Goal: Check status: Check status

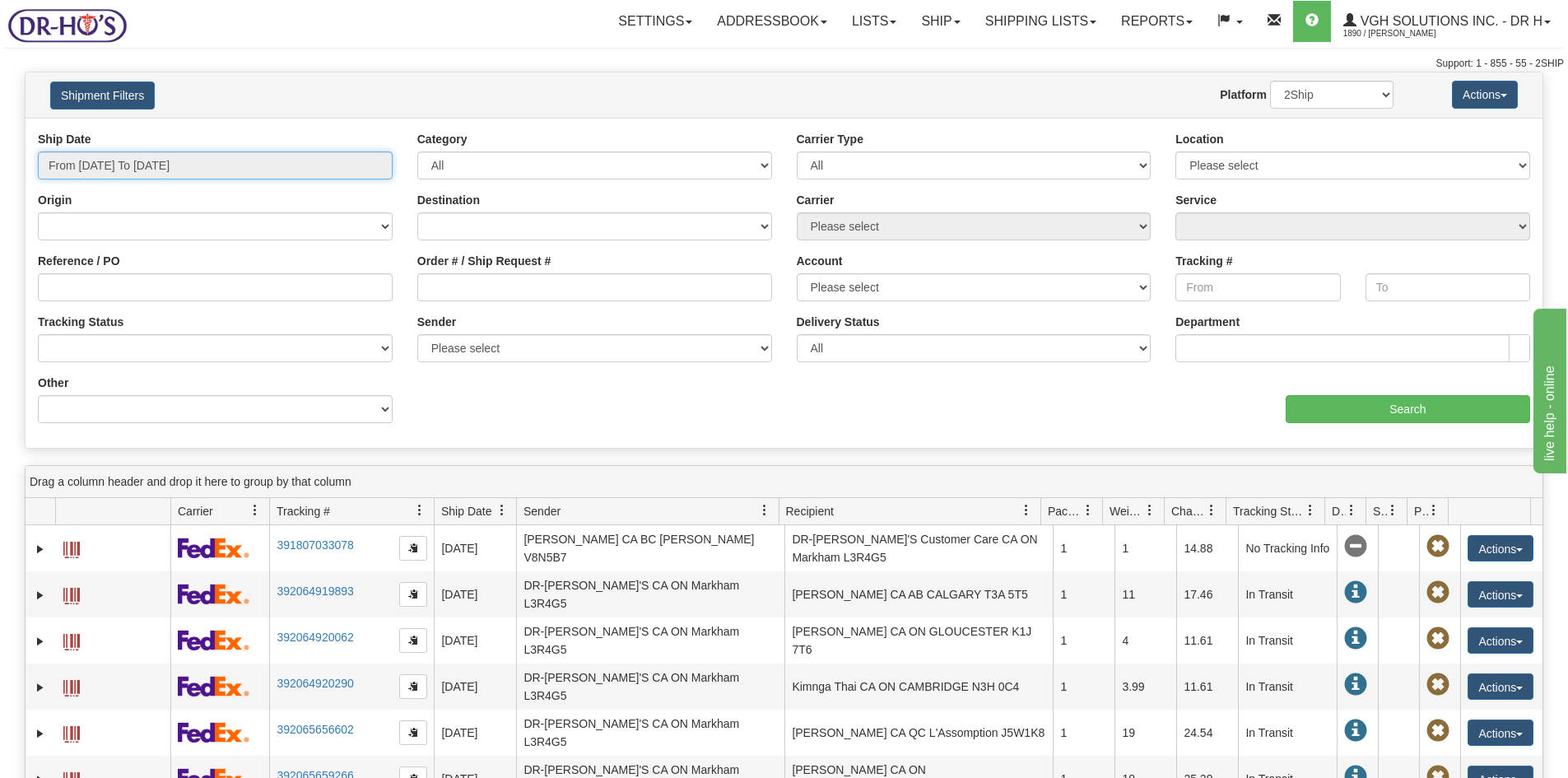
click at [77, 167] on input "From 08/13/2025 To 08/14/2025" at bounding box center [215, 166] width 354 height 28
type input "[DATE]"
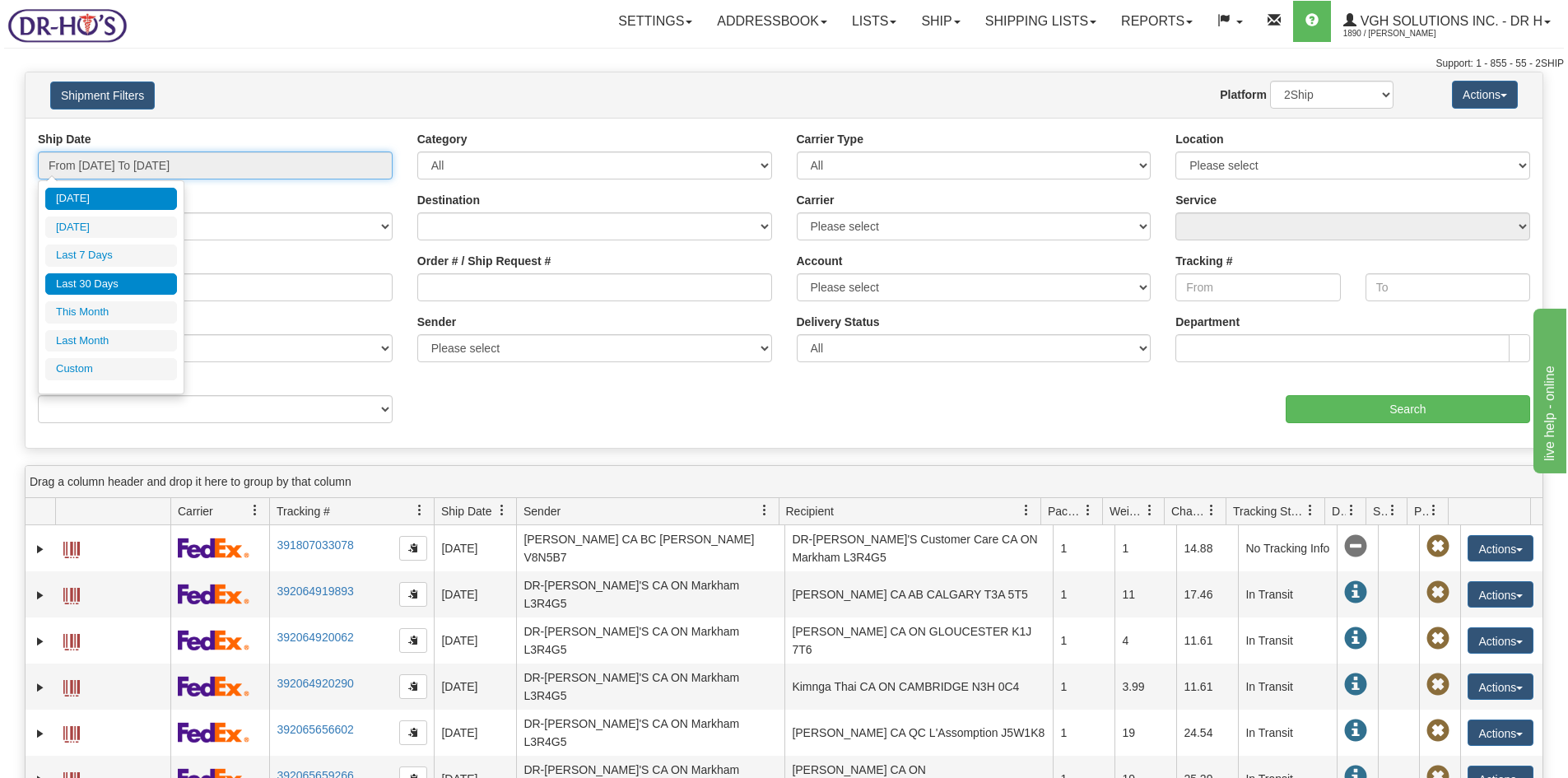
type input "08/13/2025"
type input "08/08/2025"
type input "[DATE]"
type input "08/01/2025"
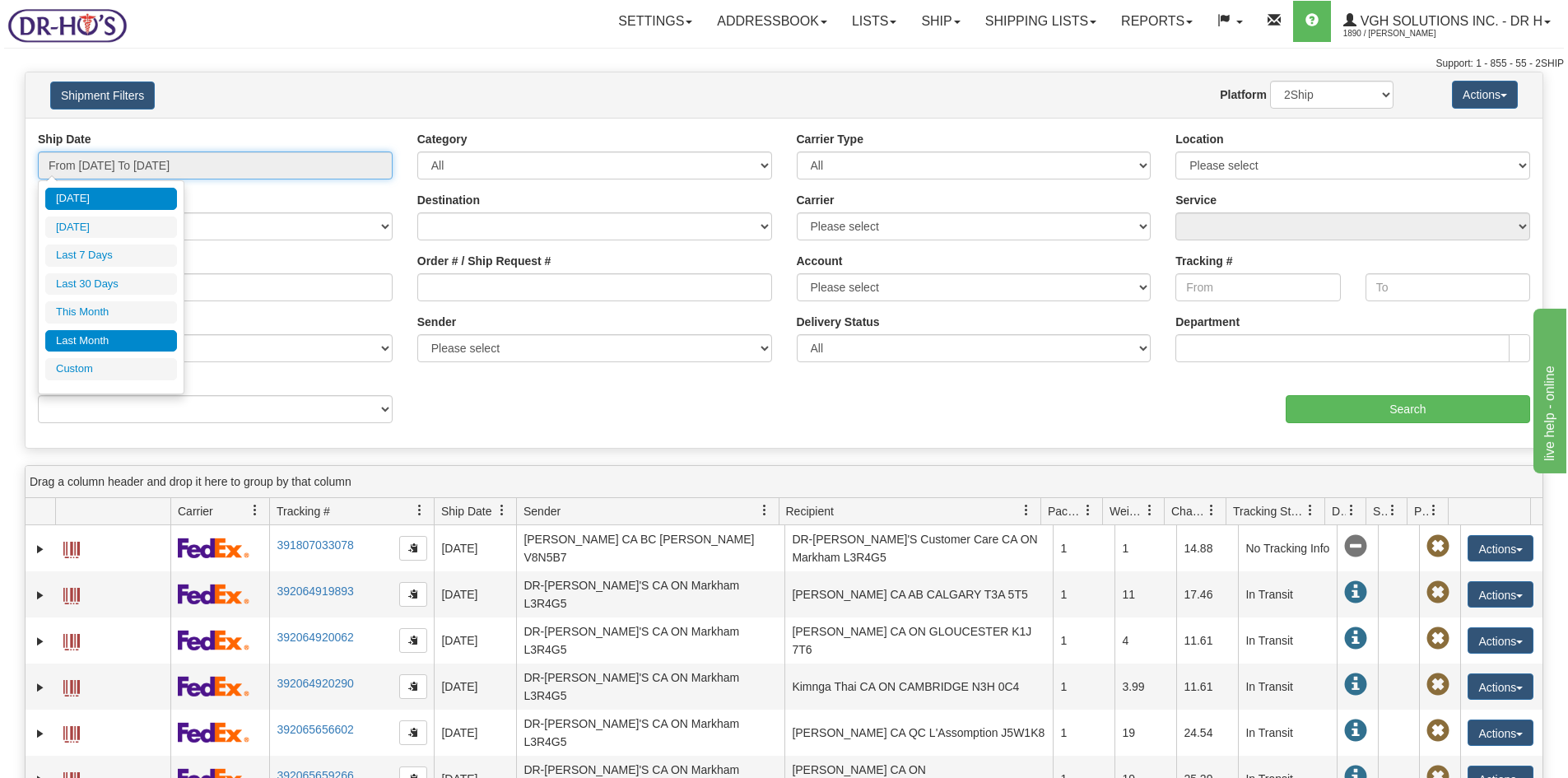
type input "08/31/2025"
type input "07/01/2025"
type input "07/31/2025"
type input "[DATE]"
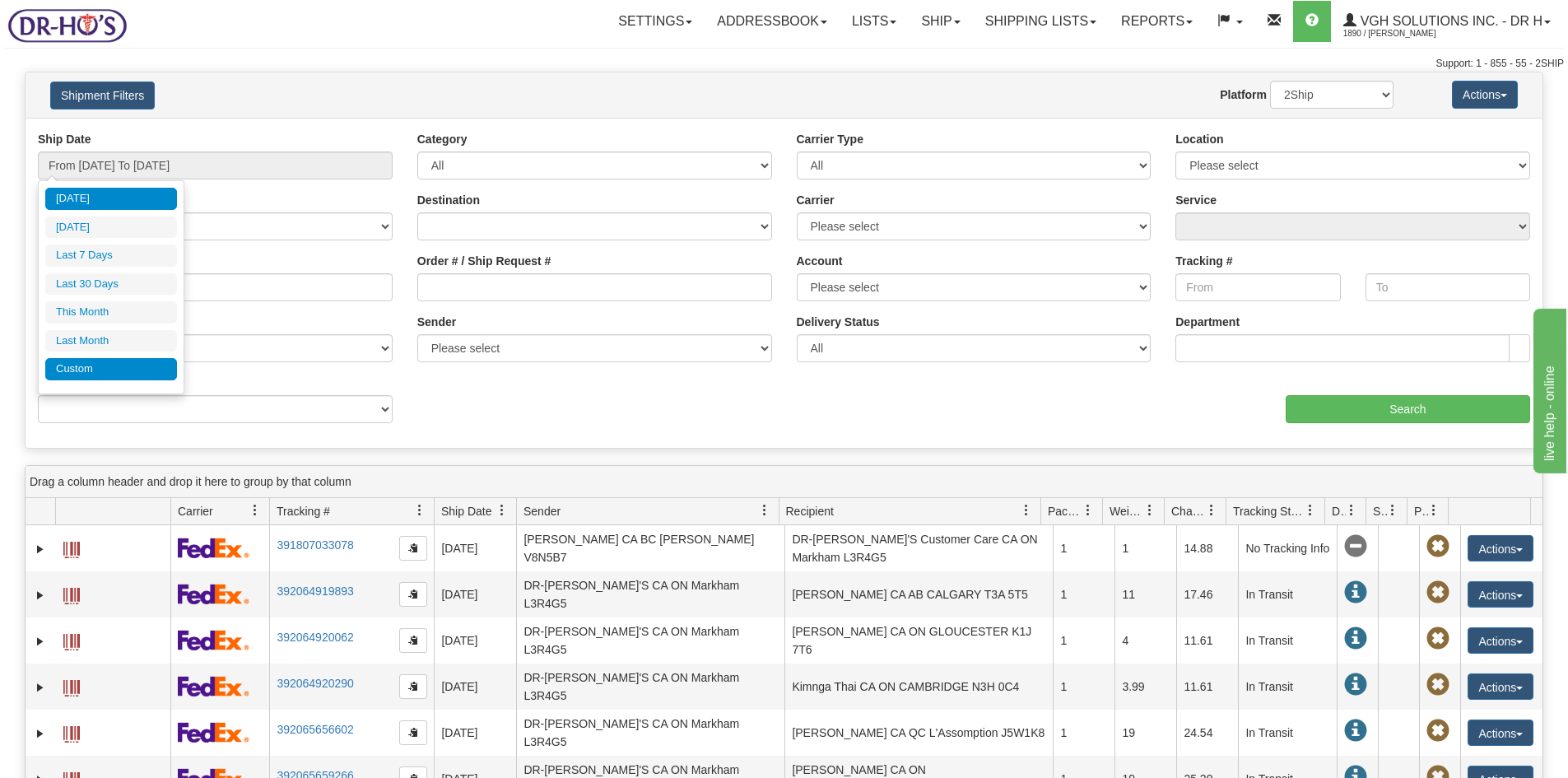
click at [74, 367] on li "Custom" at bounding box center [111, 368] width 132 height 22
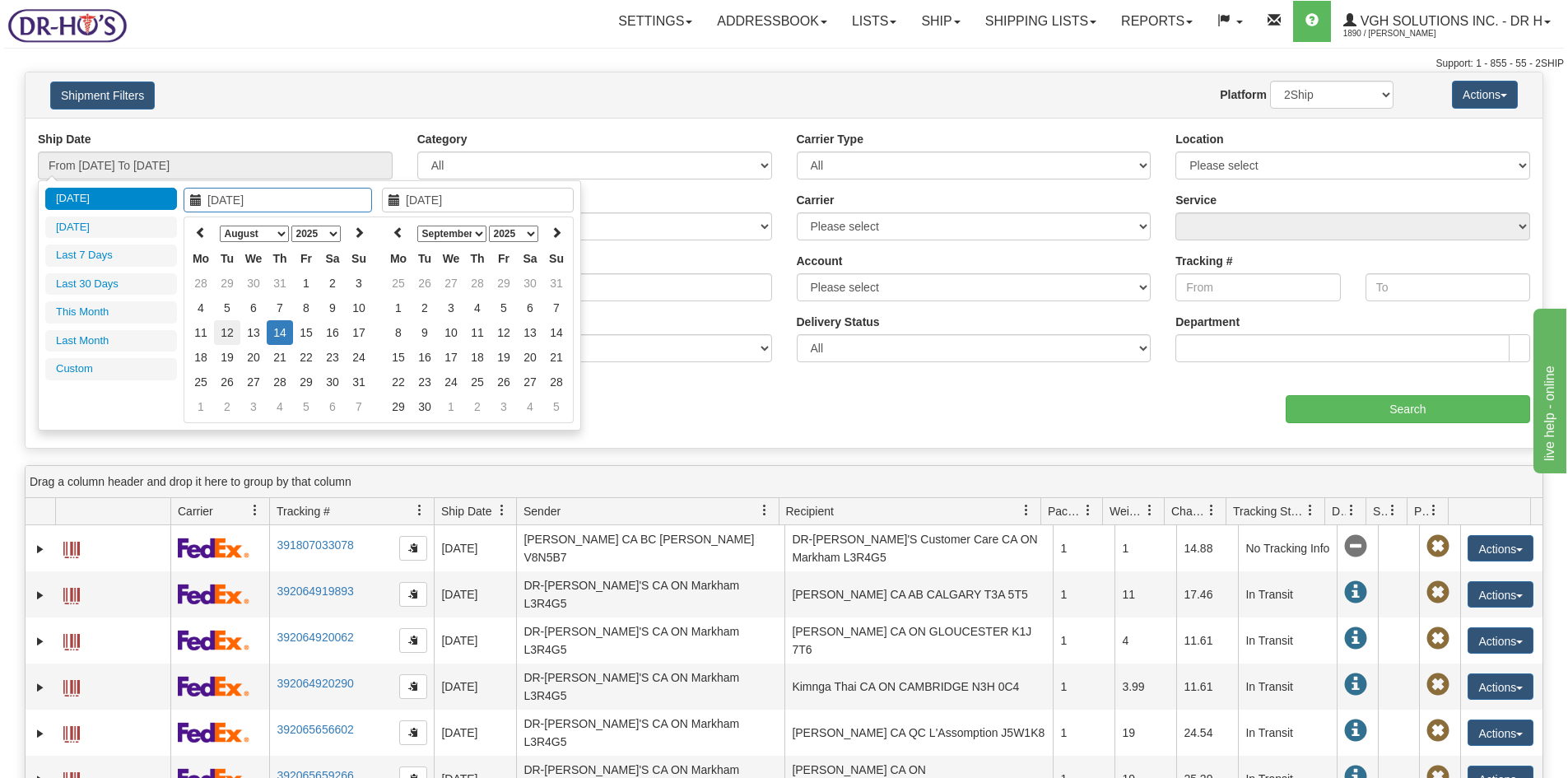
type input "08/12/2025"
click at [226, 332] on td "12" at bounding box center [227, 332] width 26 height 25
click at [399, 234] on icon at bounding box center [398, 232] width 11 height 11
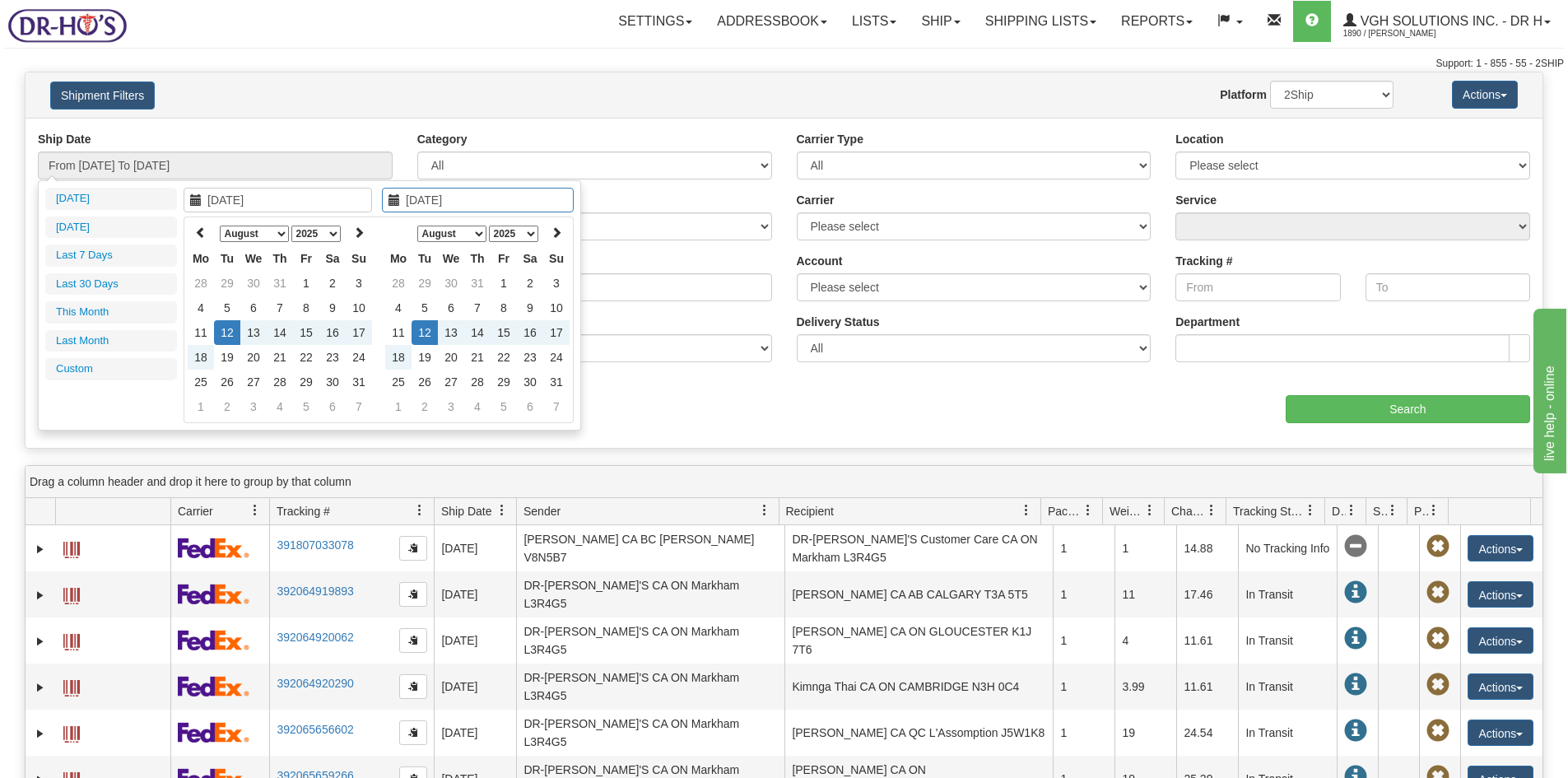
type input "08/12/2025"
click at [421, 333] on td "12" at bounding box center [425, 332] width 26 height 25
type input "From 08/12/2025 To 08/12/2025"
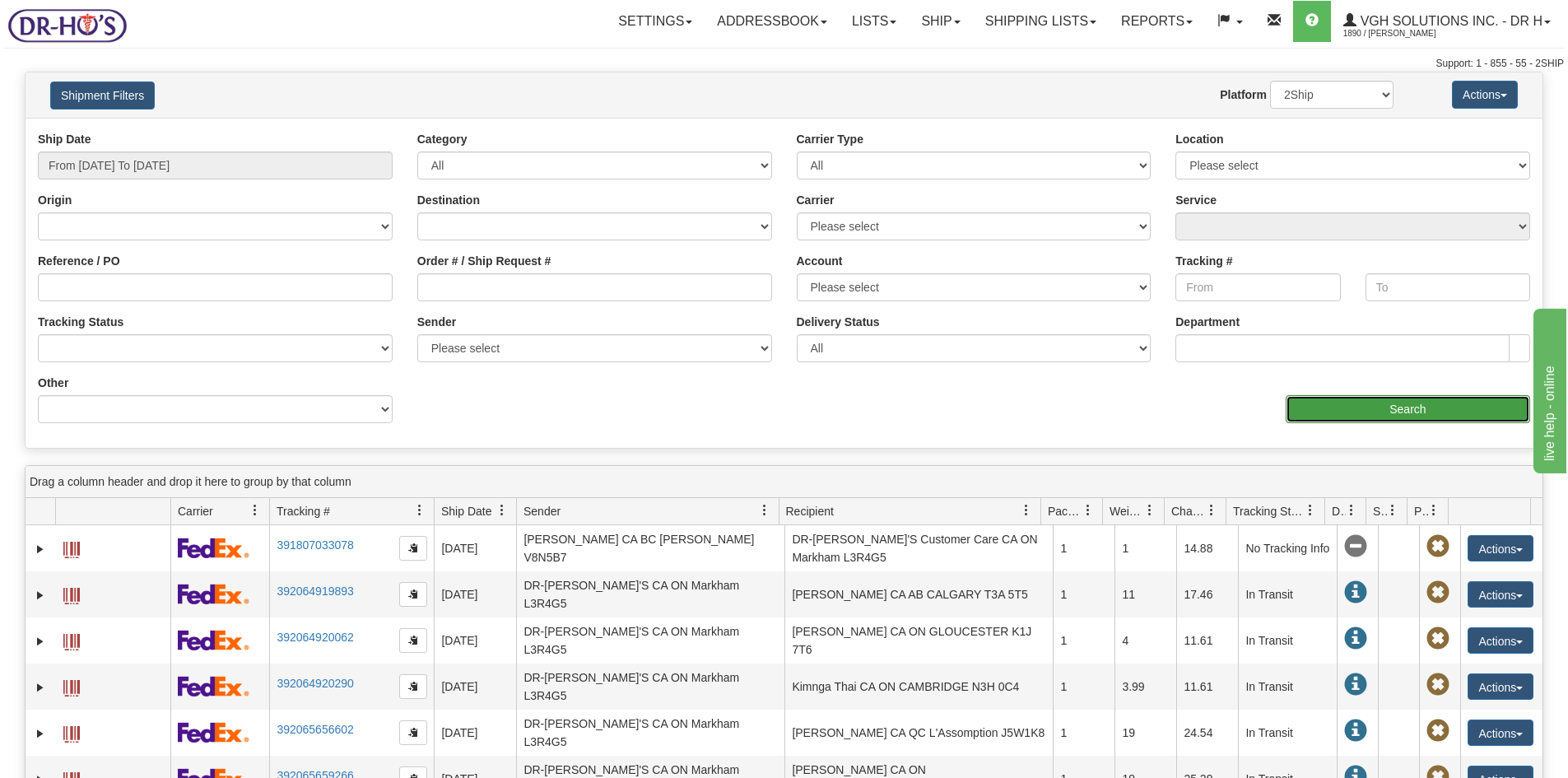
click at [1394, 407] on input "Search" at bounding box center [1408, 409] width 245 height 28
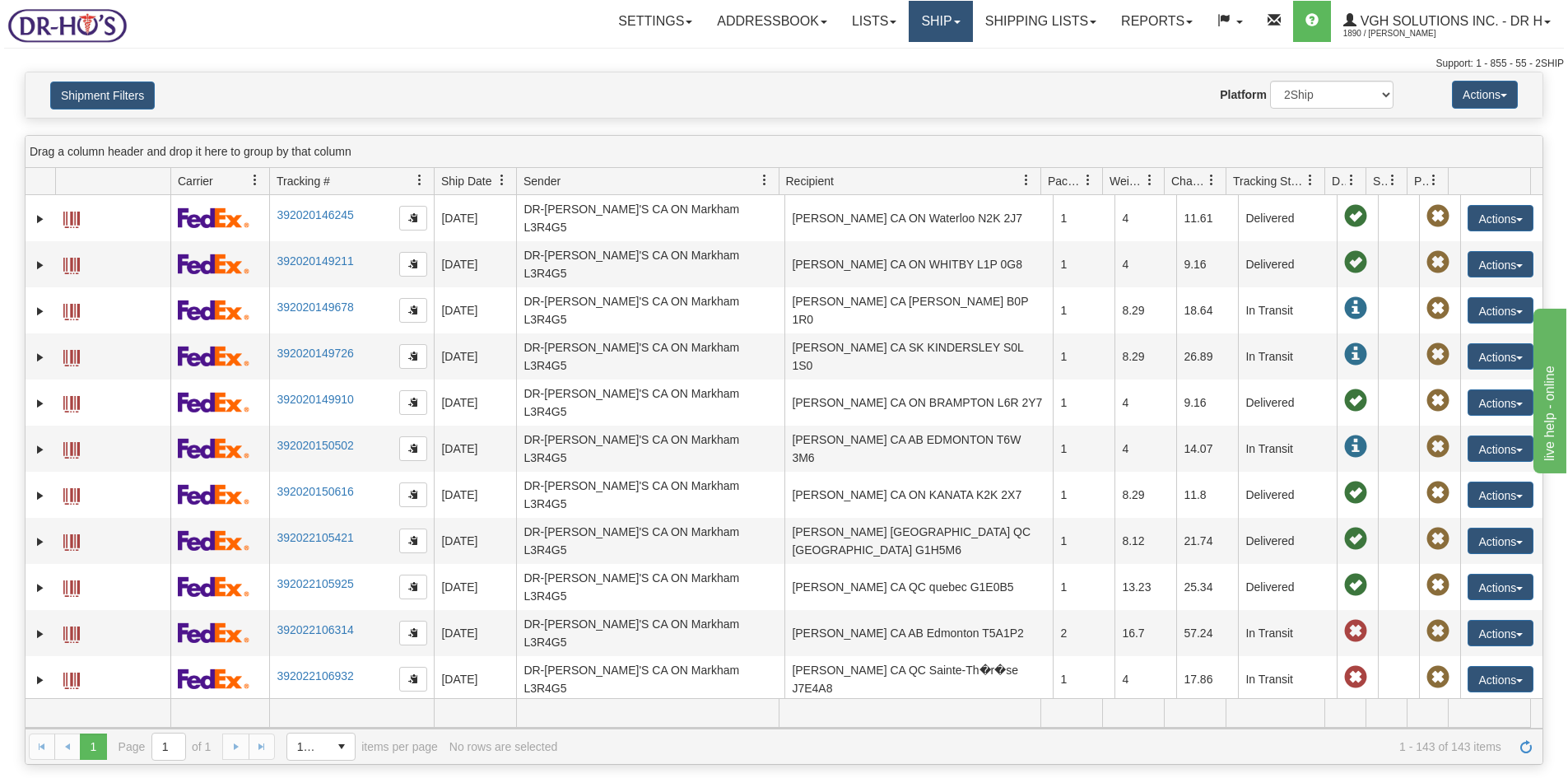
click at [918, 20] on link "Ship" at bounding box center [941, 21] width 63 height 41
click at [866, 76] on span "OnHold / Order Queue" at bounding box center [898, 79] width 116 height 13
